Goal: Task Accomplishment & Management: Use online tool/utility

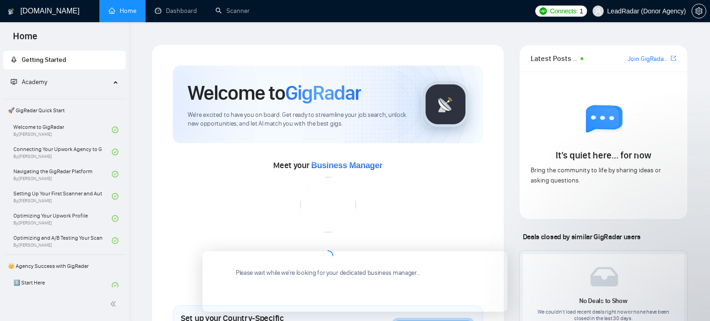
click at [652, 11] on span "LeadRadar (Donor Agency)" at bounding box center [646, 11] width 79 height 0
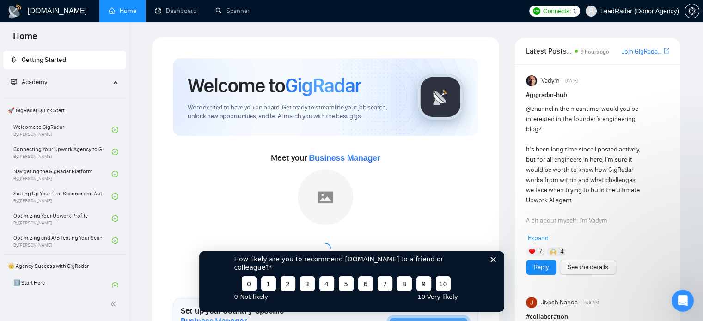
click at [667, 11] on span "LeadRadar (Donor Agency)" at bounding box center [639, 11] width 79 height 0
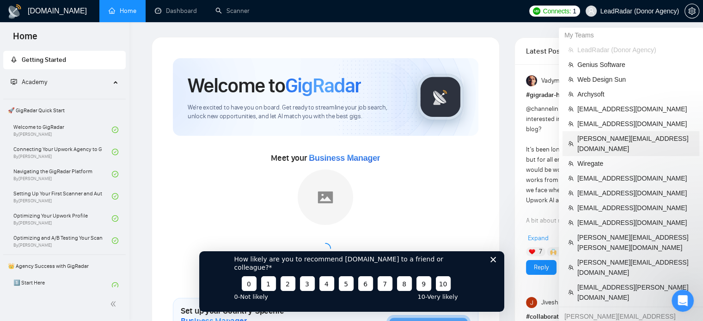
click at [602, 136] on span "[PERSON_NAME][EMAIL_ADDRESS][DOMAIN_NAME]" at bounding box center [635, 144] width 116 height 20
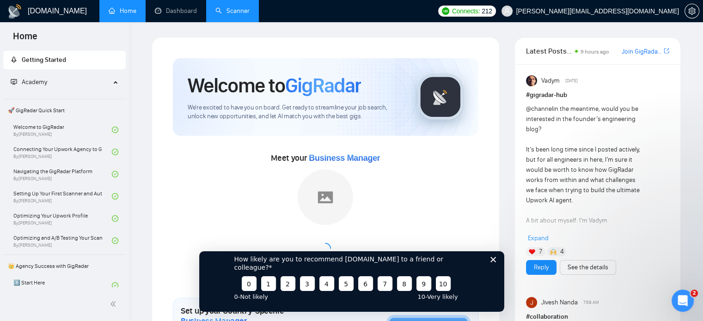
click at [224, 11] on link "Scanner" at bounding box center [232, 11] width 34 height 8
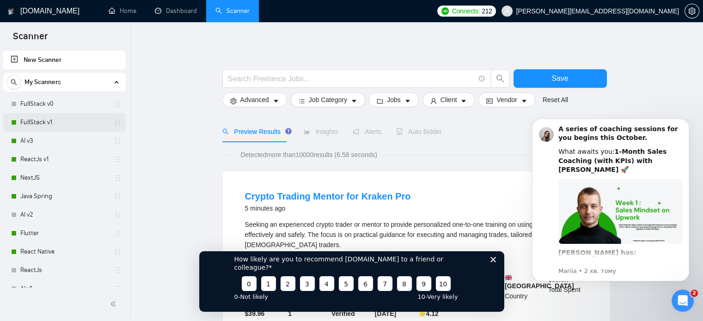
click at [44, 123] on link "FullStack v1" at bounding box center [64, 122] width 88 height 18
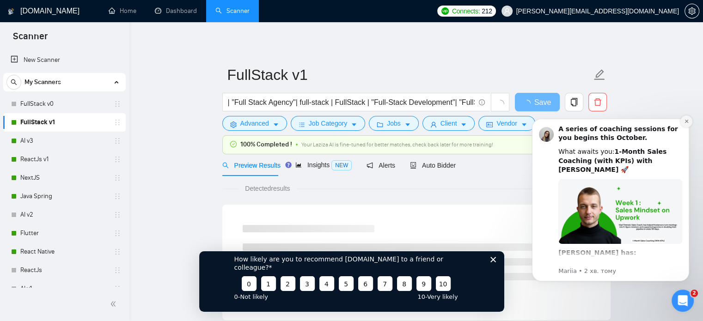
click at [688, 121] on icon "Dismiss notification" at bounding box center [686, 121] width 5 height 5
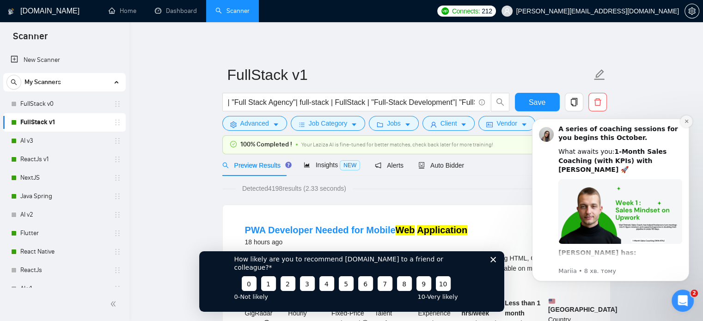
click at [686, 120] on icon "Dismiss notification" at bounding box center [686, 121] width 5 height 5
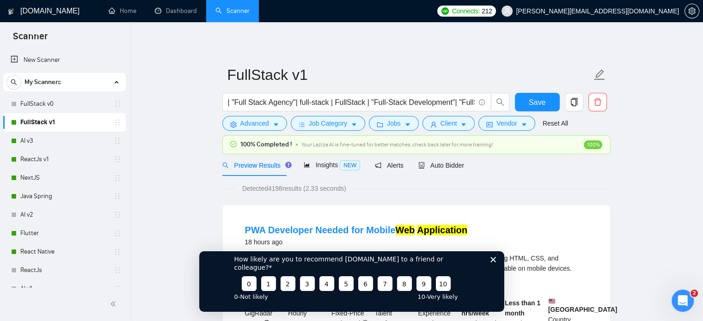
click at [491, 262] on polygon "Закрити опитування" at bounding box center [493, 259] width 6 height 6
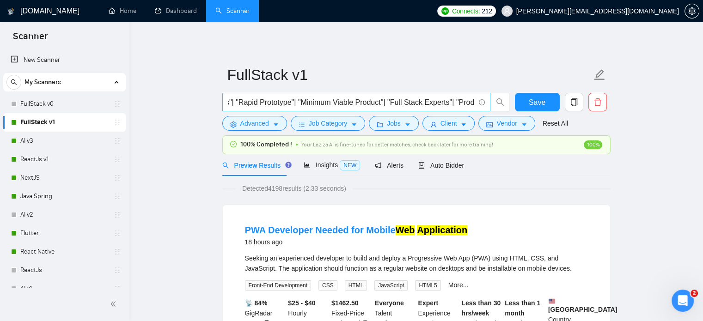
scroll to position [0, 1267]
click at [405, 104] on input "| "Full Stack Agency"| full-stack | FullStack | "Full-Stack Development"| "Full…" at bounding box center [351, 103] width 247 height 12
click at [262, 125] on span "Advanced" at bounding box center [254, 123] width 29 height 10
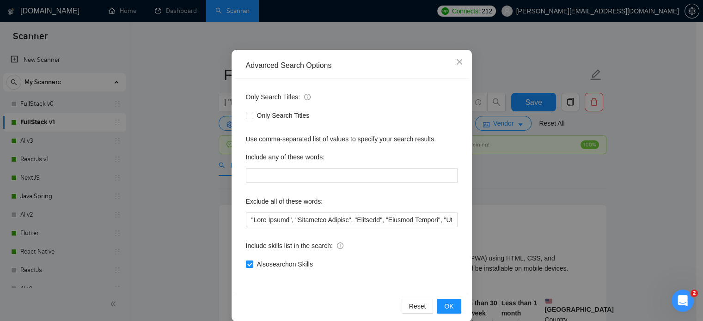
scroll to position [63, 0]
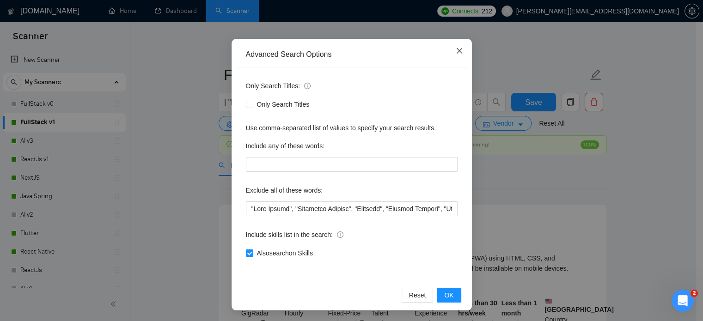
click at [457, 48] on icon "close" at bounding box center [459, 50] width 7 height 7
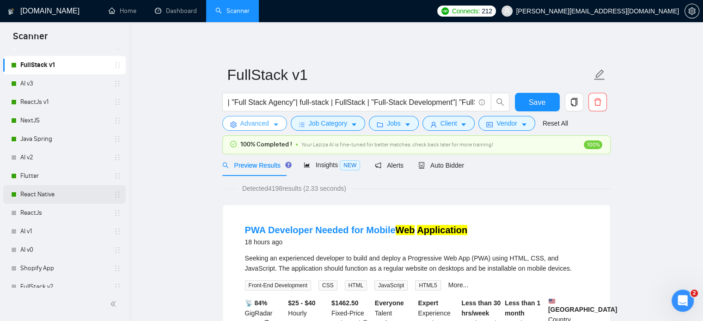
scroll to position [62, 0]
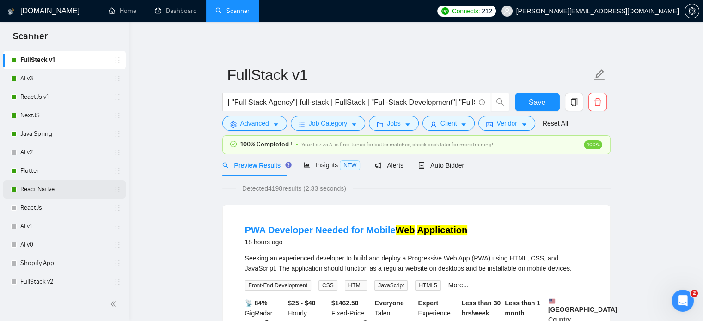
click at [53, 184] on link "React Native" at bounding box center [64, 189] width 88 height 18
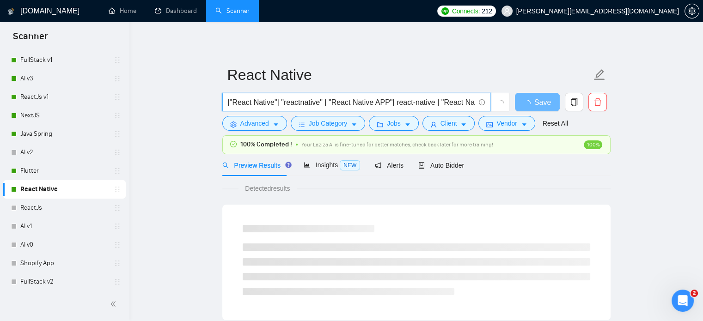
click at [253, 102] on input "|"React Native"| "reactnative" | "React Native APP"| react-native | "React Nati…" at bounding box center [351, 103] width 247 height 12
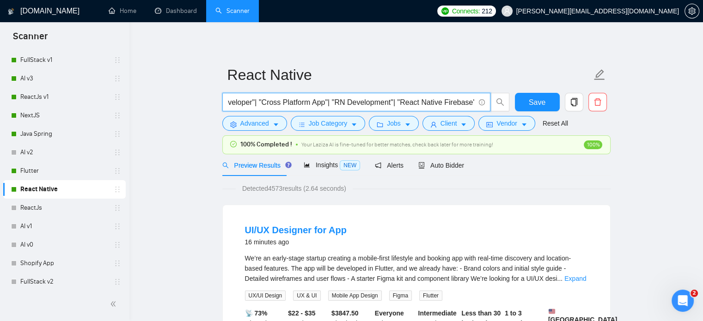
scroll to position [0, 345]
click at [333, 106] on input "|"React Native"| "reactnative" | "React Native APP"| react-native | "React Nati…" at bounding box center [351, 103] width 247 height 12
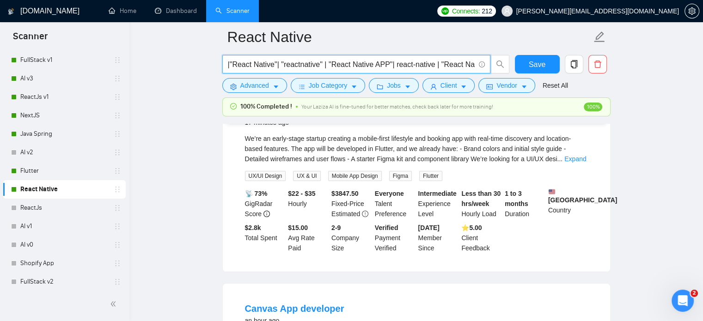
scroll to position [127, 0]
click at [572, 162] on link "Expand" at bounding box center [575, 159] width 22 height 7
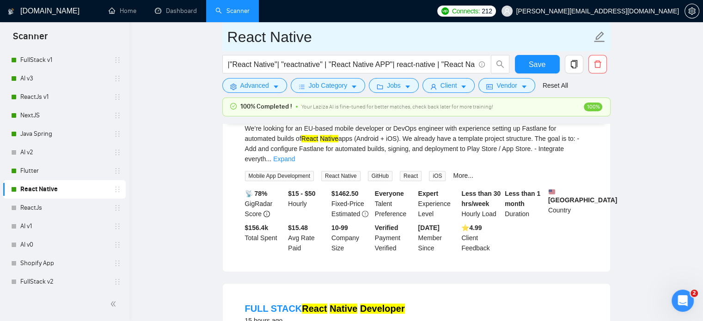
scroll to position [717, 0]
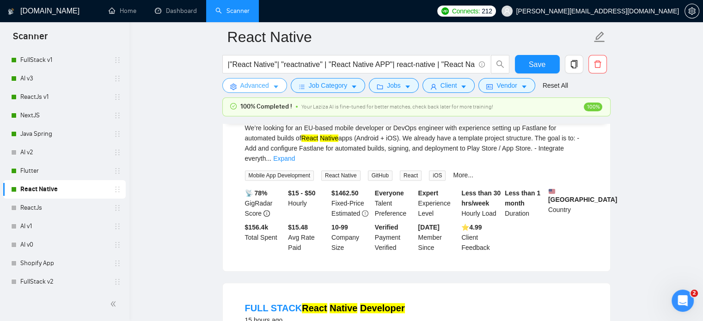
click at [244, 89] on span "Advanced" at bounding box center [254, 85] width 29 height 10
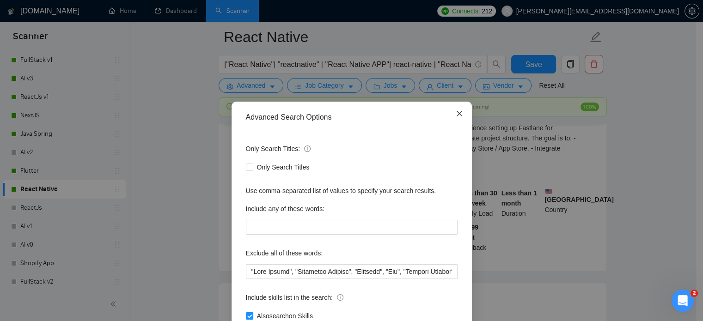
click at [456, 114] on icon "close" at bounding box center [459, 113] width 7 height 7
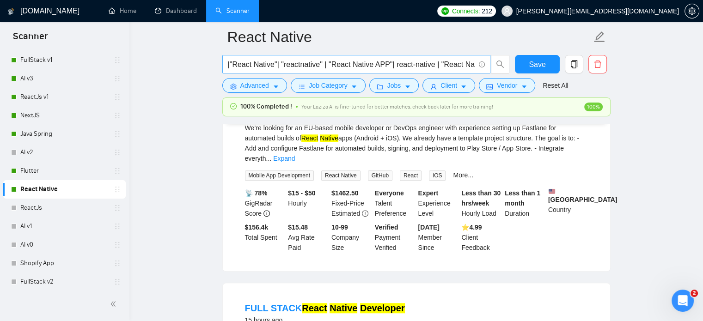
click at [431, 61] on input "|"React Native"| "reactnative" | "React Native APP"| react-native | "React Nati…" at bounding box center [351, 65] width 247 height 12
drag, startPoint x: 438, startPoint y: 64, endPoint x: 475, endPoint y: 72, distance: 38.2
click at [475, 72] on span "|"React Native"| "reactnative" | "React Native APP"| react-native | "React Nati…" at bounding box center [356, 64] width 268 height 18
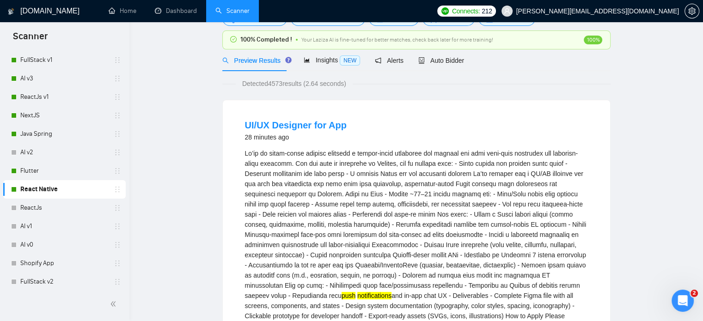
scroll to position [0, 0]
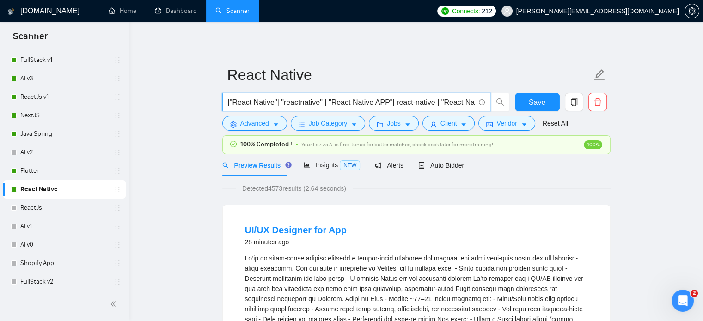
paste input ""React Native"| "reactnative" | "React Native APP"| react-native | "React Nativ…"
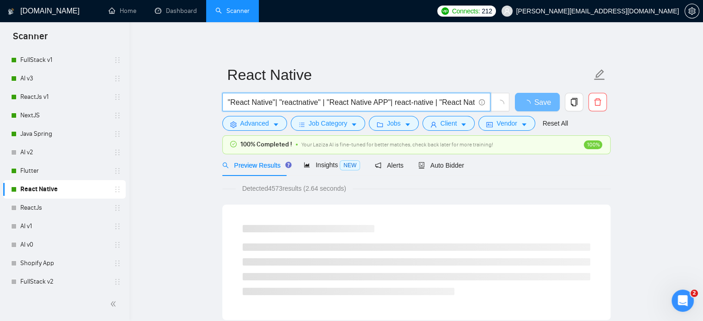
drag, startPoint x: 301, startPoint y: 103, endPoint x: 188, endPoint y: 99, distance: 113.2
click at [389, 105] on input ""React Native"| "reactnative" | "React Native APP"| react-native | "React Nativ…" at bounding box center [351, 103] width 247 height 12
click at [390, 105] on input ""React Native"| "reactnative" | "React Native APP"| react-native | "React Nativ…" at bounding box center [351, 103] width 247 height 12
click at [431, 103] on input ""React Native"| "reactnative" | "React Native APP"| "react-native | "React Nati…" at bounding box center [351, 103] width 247 height 12
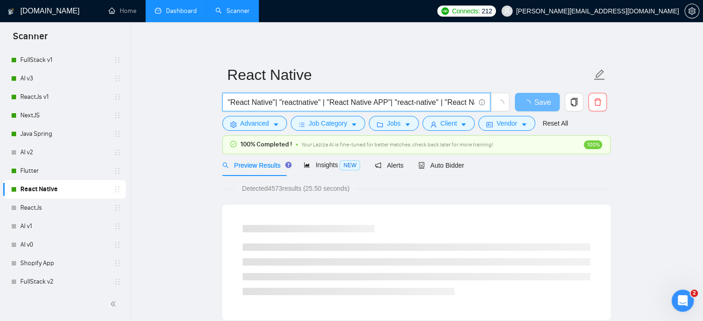
type input ""React Native"| "reactnative" | "React Native APP"| "react-native" | "React Nat…"
click at [250, 126] on span "Advanced" at bounding box center [254, 123] width 29 height 10
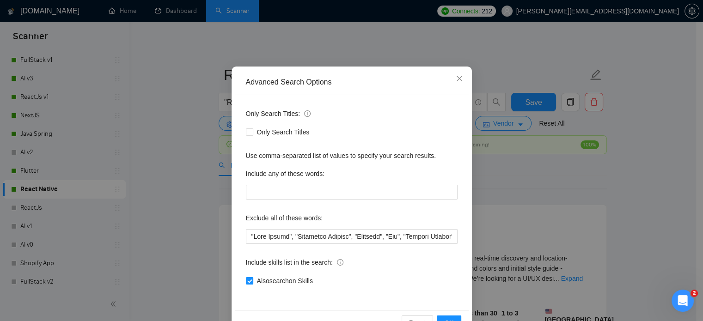
scroll to position [26, 0]
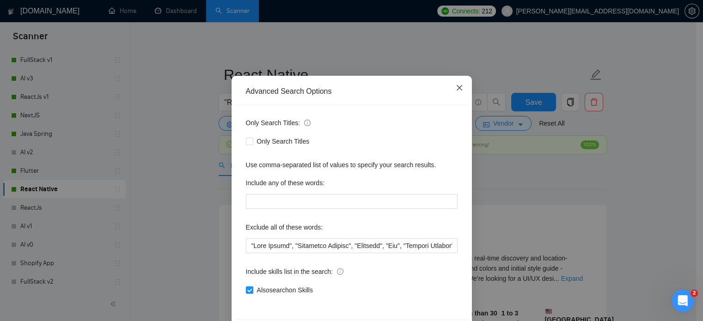
click at [455, 92] on span "Close" at bounding box center [459, 88] width 25 height 25
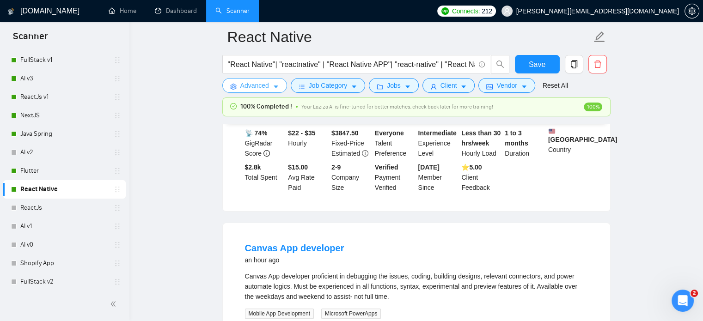
scroll to position [135, 0]
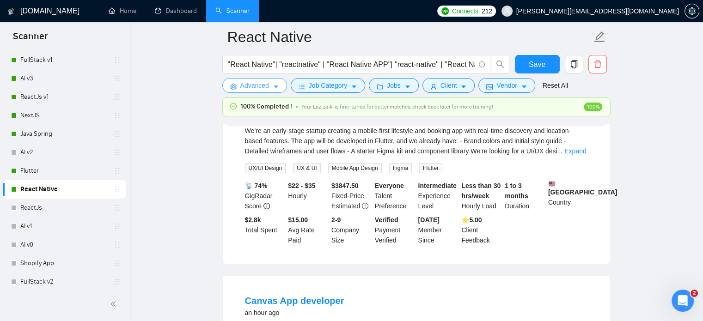
click at [243, 85] on span "Advanced" at bounding box center [254, 85] width 29 height 10
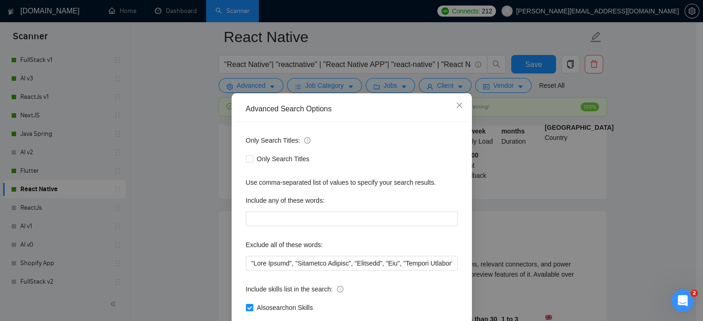
scroll to position [12, 0]
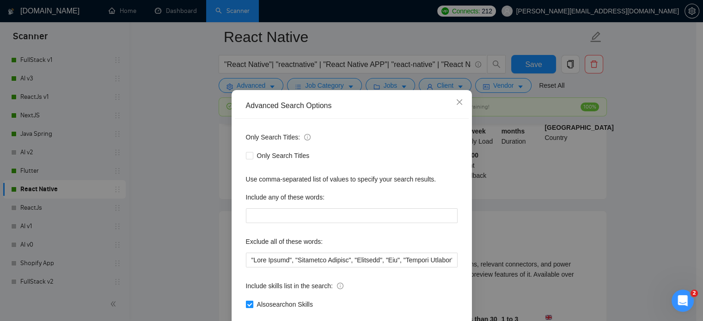
drag, startPoint x: 318, startPoint y: 314, endPoint x: 255, endPoint y: 304, distance: 64.2
click at [255, 304] on div "Also search on Skills" at bounding box center [352, 304] width 212 height 10
copy span "Also search on Skills"
click at [611, 138] on div "Advanced Search Options Only Search Titles: Only Search Titles Use comma-separa…" at bounding box center [351, 160] width 703 height 321
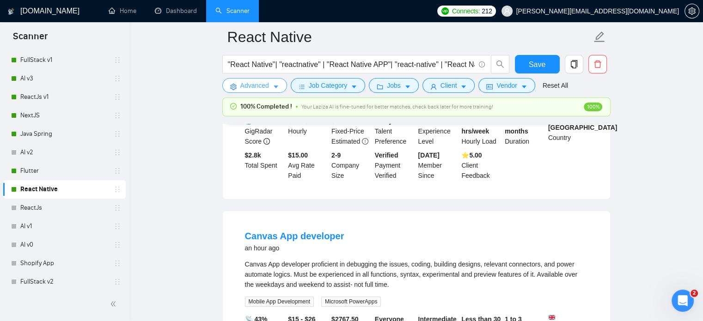
click at [273, 86] on icon "caret-down" at bounding box center [276, 87] width 6 height 6
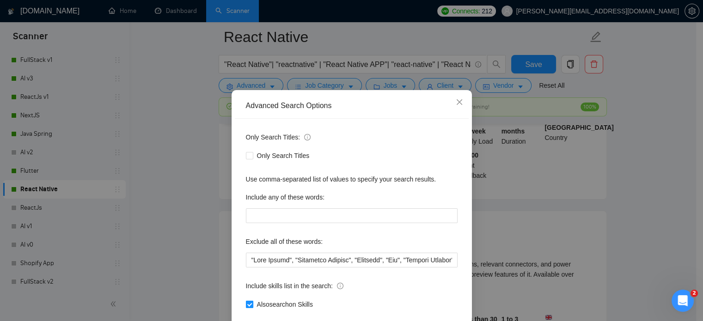
click at [246, 307] on input "Also search on Skills" at bounding box center [249, 304] width 6 height 6
checkbox input "false"
click at [456, 106] on icon "close" at bounding box center [459, 101] width 7 height 7
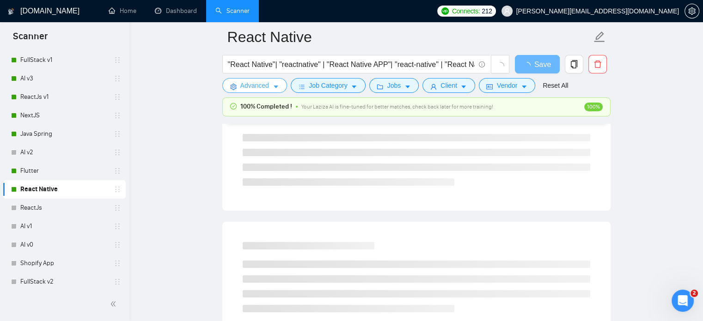
scroll to position [0, 0]
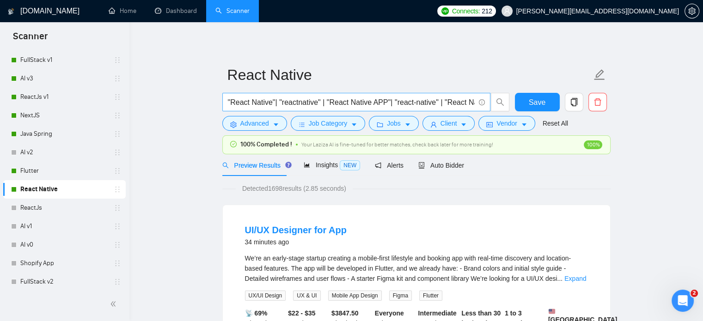
click at [228, 103] on input ""React Native"| "reactnative" | "React Native APP"| "react-native" | "React Nat…" at bounding box center [351, 103] width 247 height 12
click at [343, 103] on input "("React Native"| "reactnative" | "React Native APP"| "react-native" | "React Na…" at bounding box center [351, 103] width 247 height 12
click at [371, 103] on input "("React Native"| "reactnative" | "React Native APP"| "react-native" | "React Na…" at bounding box center [351, 103] width 247 height 12
click at [385, 103] on input "("React Native"| "reactnative" | "React Native APP"| "react-native" | "React Na…" at bounding box center [351, 103] width 247 height 12
click at [268, 103] on input "("React Native"| "reactnative" | "React Native APP"| "react-native" | "React Na…" at bounding box center [351, 103] width 247 height 12
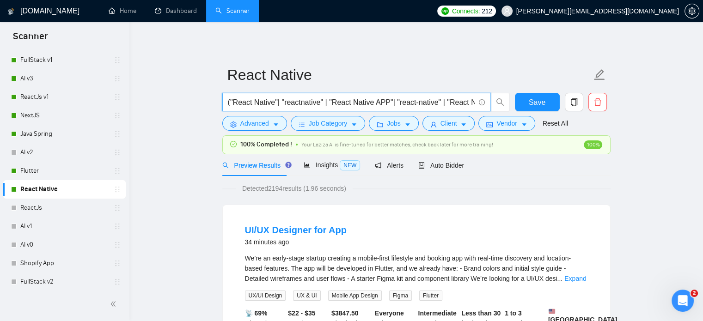
paste input ""React Native" | "React-native" | reactnative"
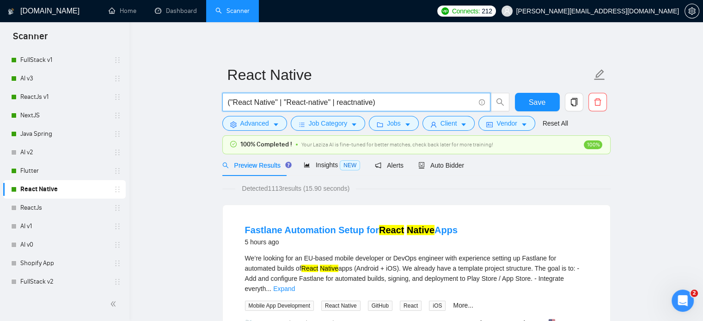
click at [370, 104] on input "("React Native" | "React-native" | reactnative)" at bounding box center [351, 103] width 247 height 12
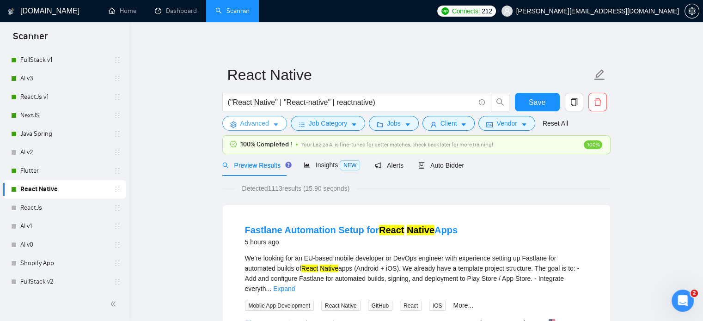
click at [264, 124] on span "Advanced" at bounding box center [254, 123] width 29 height 10
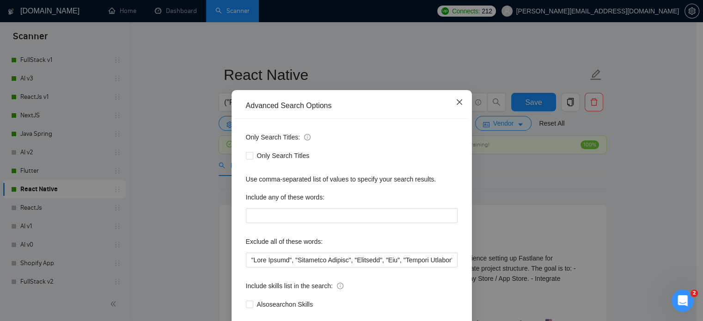
click at [456, 106] on icon "close" at bounding box center [459, 101] width 7 height 7
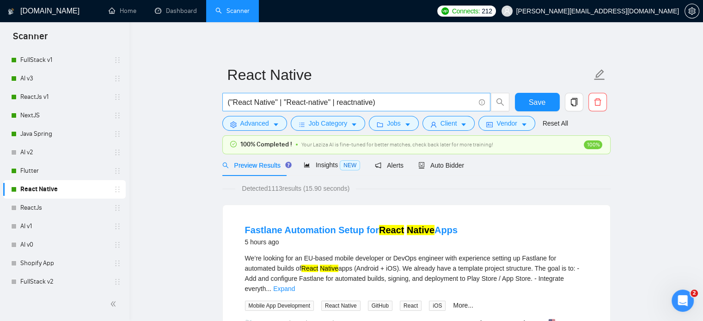
click at [331, 101] on input "("React Native" | "React-native" | reactnative)" at bounding box center [351, 103] width 247 height 12
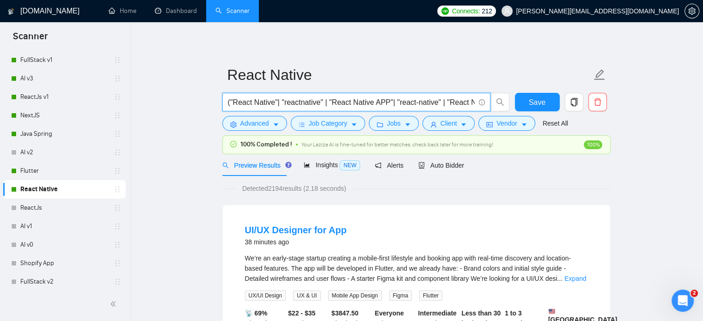
click at [282, 103] on input "("React Native"| "reactnative" | "React Native APP"| "react-native" | "React Na…" at bounding box center [351, 103] width 247 height 12
type input "("React Native"| "reactnative" | "React Native APP"| "react-native" | "React Na…"
click at [249, 120] on span "Advanced" at bounding box center [254, 123] width 29 height 10
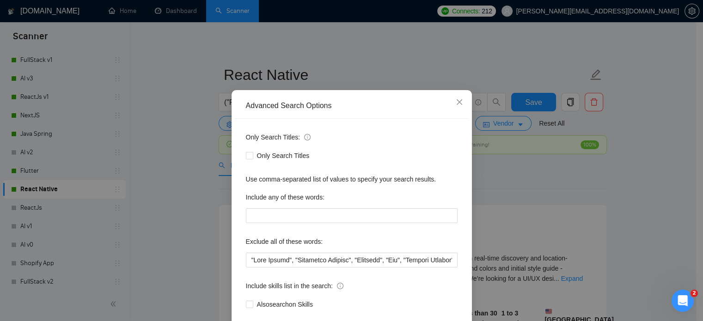
click at [551, 173] on div "Advanced Search Options Only Search Titles: Only Search Titles Use comma-separa…" at bounding box center [351, 160] width 703 height 321
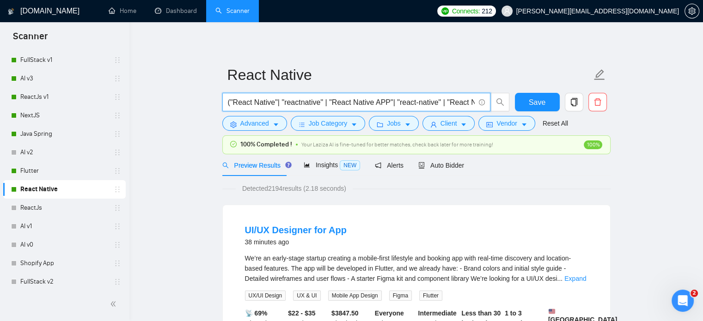
click at [318, 108] on input "("React Native"| "reactnative" | "React Native APP"| "react-native" | "React Na…" at bounding box center [351, 103] width 247 height 12
drag, startPoint x: 438, startPoint y: 103, endPoint x: 393, endPoint y: 101, distance: 44.4
click at [393, 101] on input "("React Native"| "reactnative" | "React Native APP"| "react-native" | "React Na…" at bounding box center [351, 103] width 247 height 12
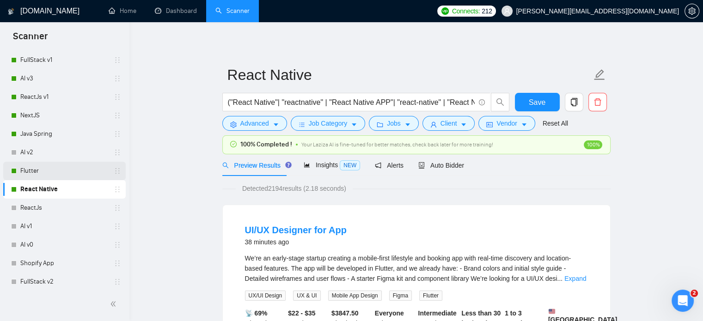
click at [43, 172] on link "Flutter" at bounding box center [64, 171] width 88 height 18
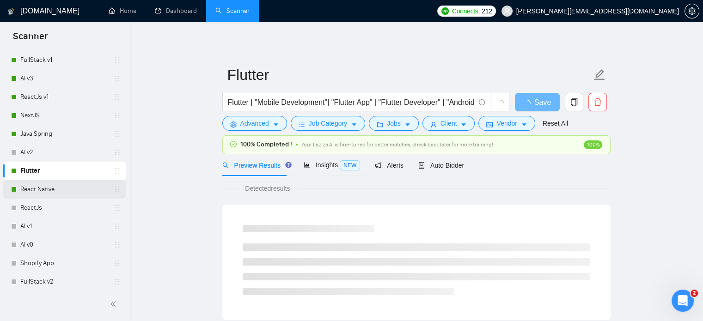
click at [73, 187] on link "React Native" at bounding box center [64, 189] width 88 height 18
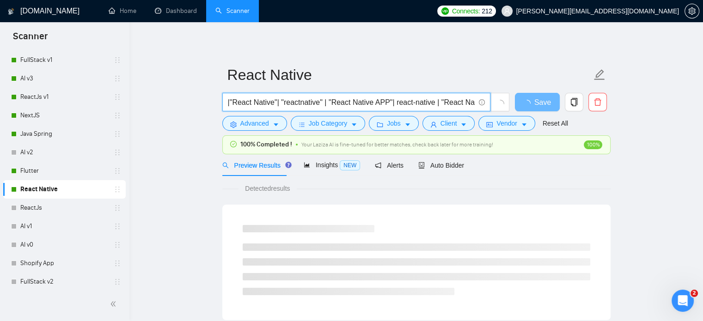
drag, startPoint x: 431, startPoint y: 104, endPoint x: 391, endPoint y: 105, distance: 39.3
click at [391, 105] on input "|"React Native"| "reactnative" | "React Native APP"| react-native | "React Nati…" at bounding box center [351, 103] width 247 height 12
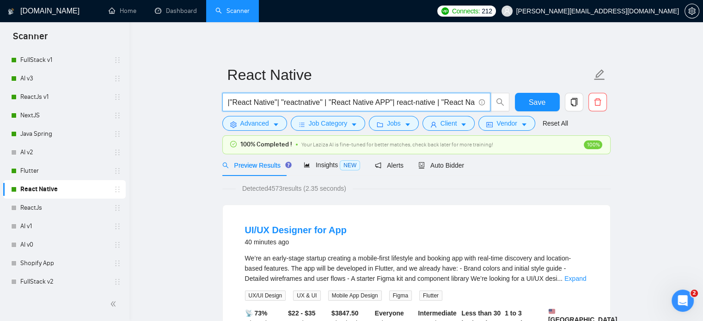
click at [392, 108] on input "|"React Native"| "reactnative" | "React Native APP"| react-native | "React Nati…" at bounding box center [351, 103] width 247 height 12
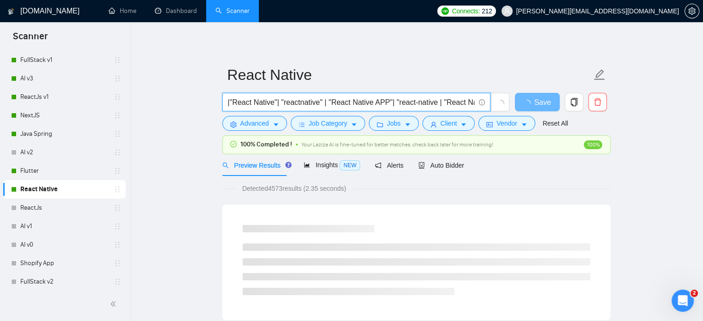
click at [432, 103] on input "|"React Native"| "reactnative" | "React Native APP"| "react-native | "React Nat…" at bounding box center [351, 103] width 247 height 12
type input "|"React Native"| "reactnative" | "React Native APP"| "react-native" | "React Na…"
